Goal: Task Accomplishment & Management: Manage account settings

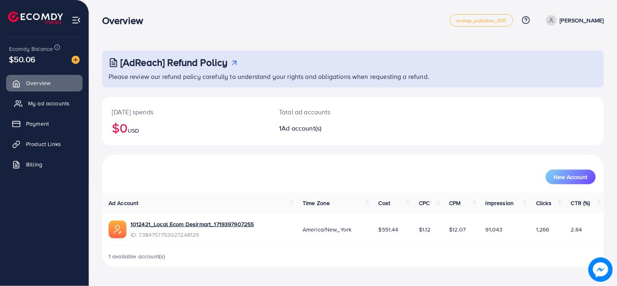
click at [31, 107] on span "My ad accounts" at bounding box center [48, 103] width 41 height 8
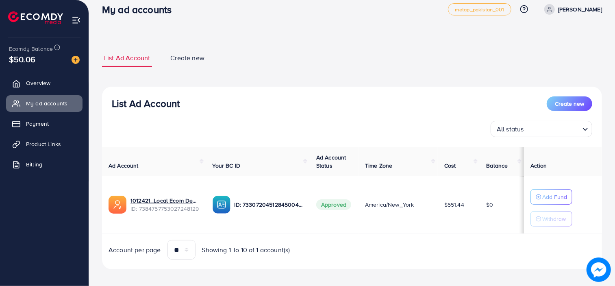
scroll to position [17, 0]
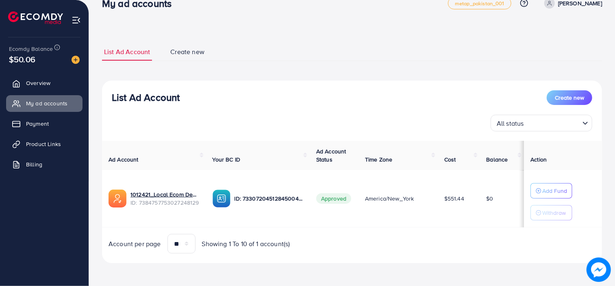
click at [498, 126] on div "All status" at bounding box center [537, 122] width 87 height 14
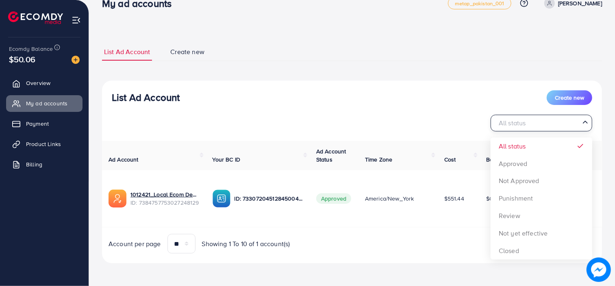
click at [529, 120] on input "Search for option" at bounding box center [536, 123] width 85 height 13
click at [120, 50] on span "List Ad Account" at bounding box center [127, 51] width 46 height 9
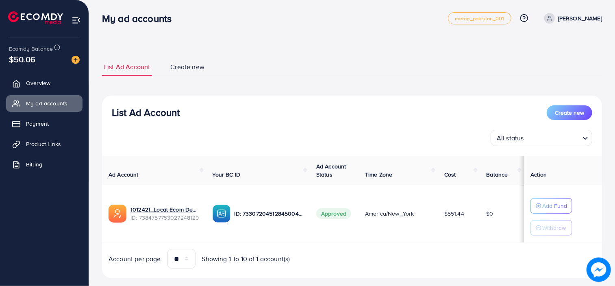
scroll to position [17, 0]
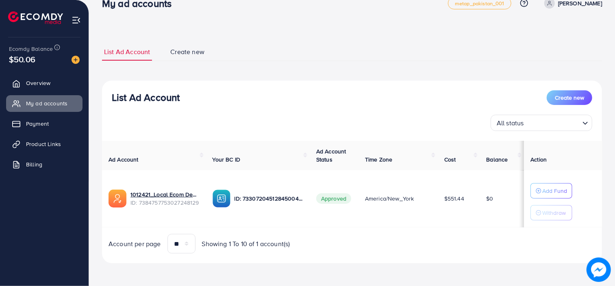
click at [539, 112] on div "List Ad Account Create new All status Loading..." at bounding box center [352, 110] width 500 height 41
click at [537, 123] on input "Search for option" at bounding box center [552, 123] width 53 height 13
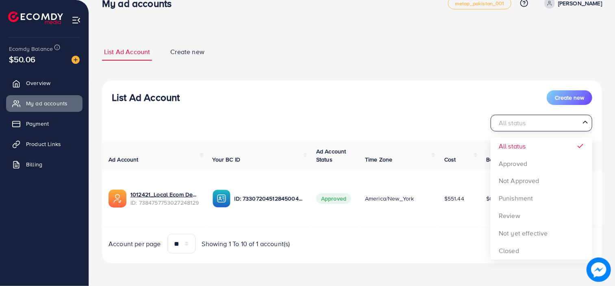
click at [537, 123] on input "Search for option" at bounding box center [536, 123] width 85 height 13
click at [42, 127] on span "Payment" at bounding box center [39, 124] width 23 height 8
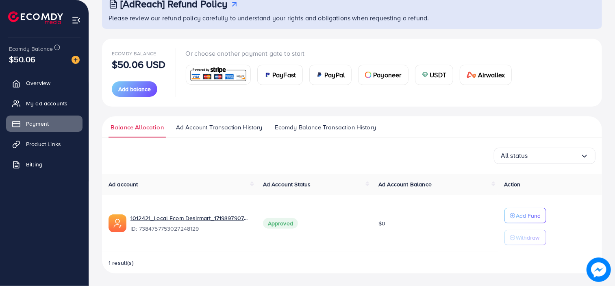
scroll to position [59, 0]
click at [47, 100] on span "My ad accounts" at bounding box center [48, 103] width 41 height 8
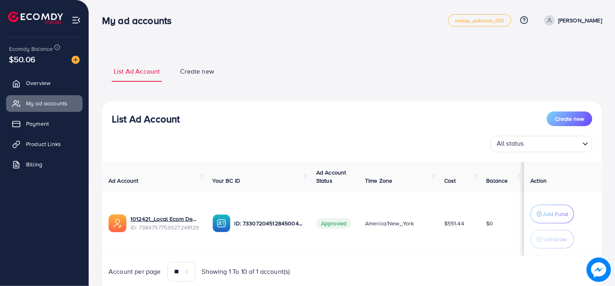
click at [190, 68] on span "Create new" at bounding box center [197, 71] width 34 height 9
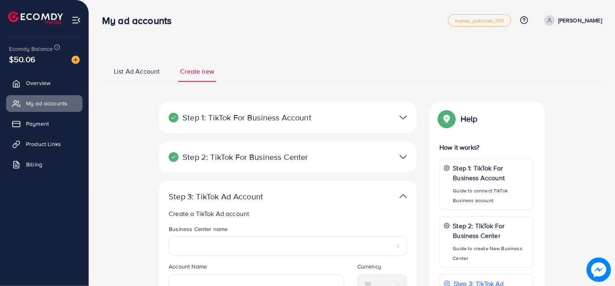
click at [158, 77] on link "List Ad Account" at bounding box center [137, 74] width 50 height 15
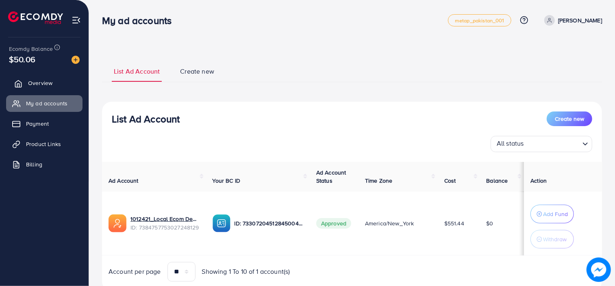
click at [39, 84] on span "Overview" at bounding box center [40, 83] width 24 height 8
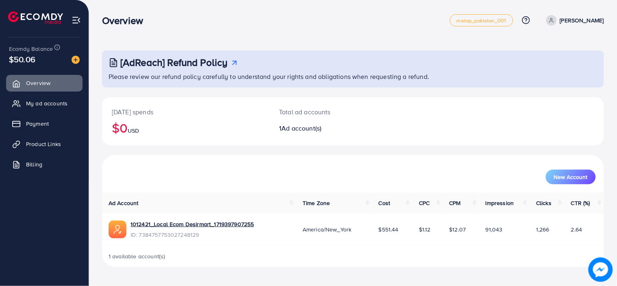
click at [588, 167] on div "New Account" at bounding box center [353, 173] width 498 height 21
click at [576, 175] on span "New Account" at bounding box center [571, 177] width 34 height 6
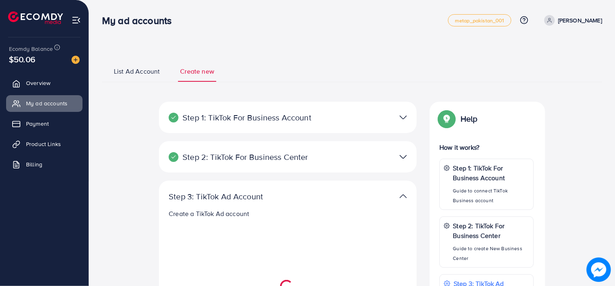
select select
click at [51, 89] on link "Overview" at bounding box center [44, 83] width 76 height 16
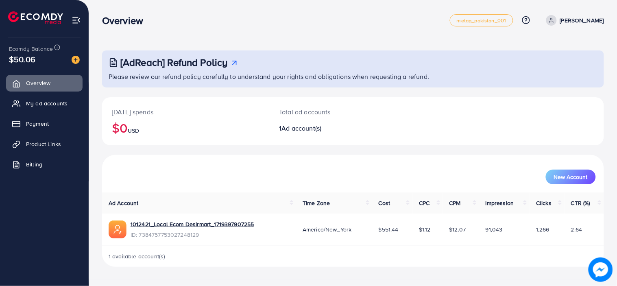
click at [174, 232] on span "ID: 7384757753027248129" at bounding box center [192, 235] width 124 height 8
copy span "7384757753027248129"
